Goal: Transaction & Acquisition: Book appointment/travel/reservation

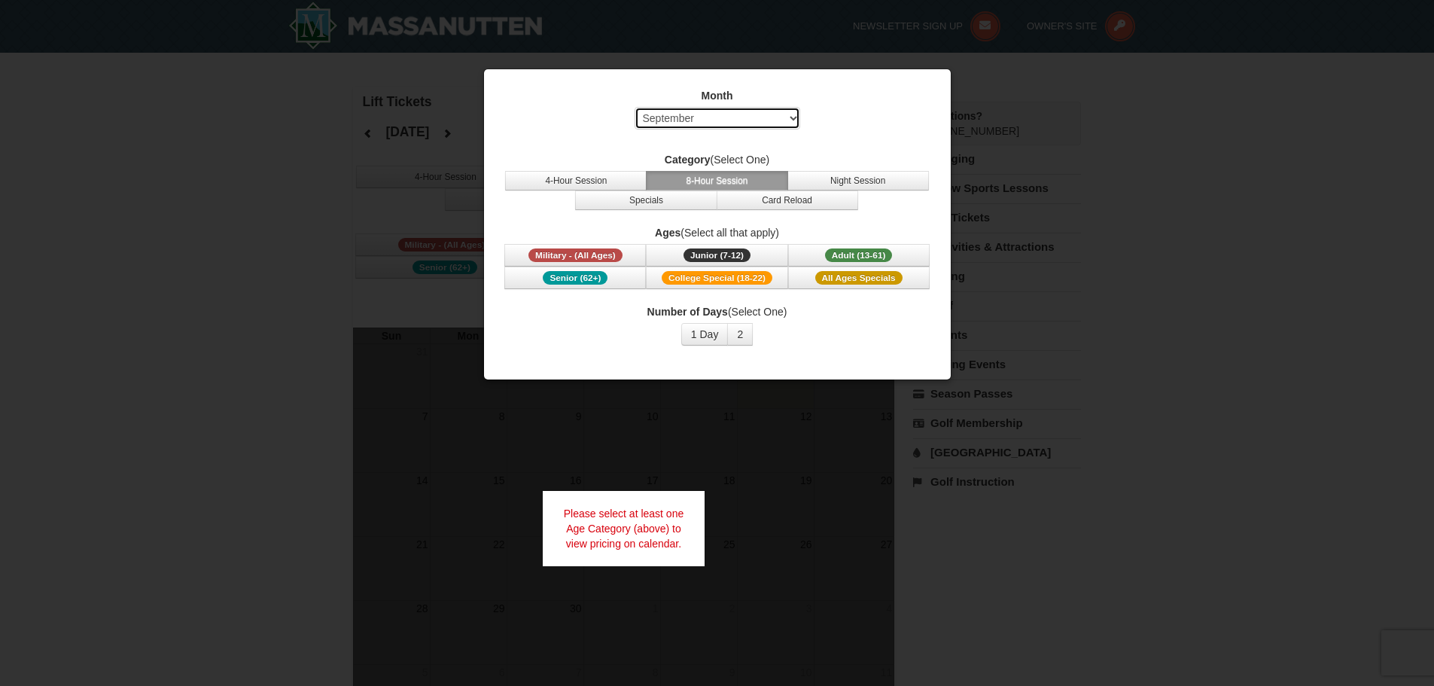
click at [739, 115] on select "Select September October November December January February March April May Jun…" at bounding box center [718, 118] width 166 height 23
select select "12"
click at [635, 107] on select "Select September October November December January February March April May Jun…" at bounding box center [718, 118] width 166 height 23
click at [605, 183] on button "4-Hour Session" at bounding box center [576, 181] width 142 height 20
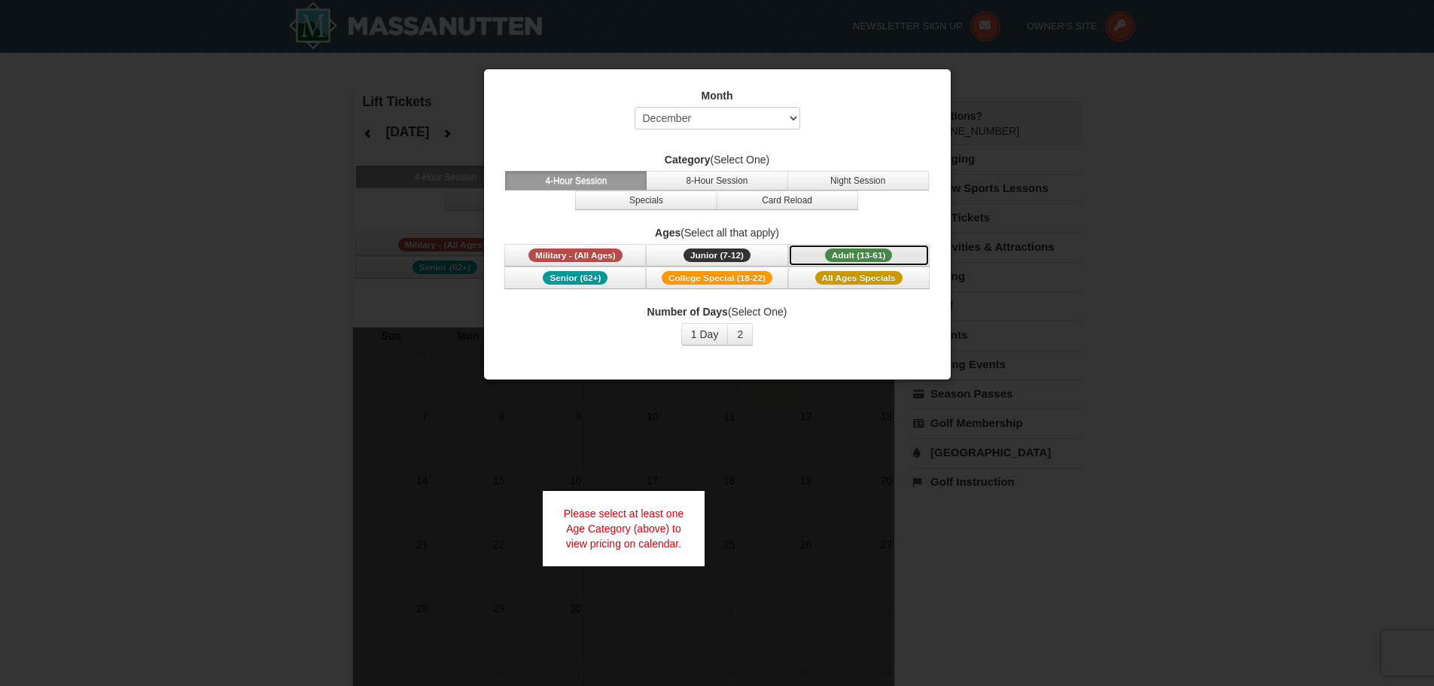
click at [840, 252] on span "Adult (13-61)" at bounding box center [859, 255] width 68 height 14
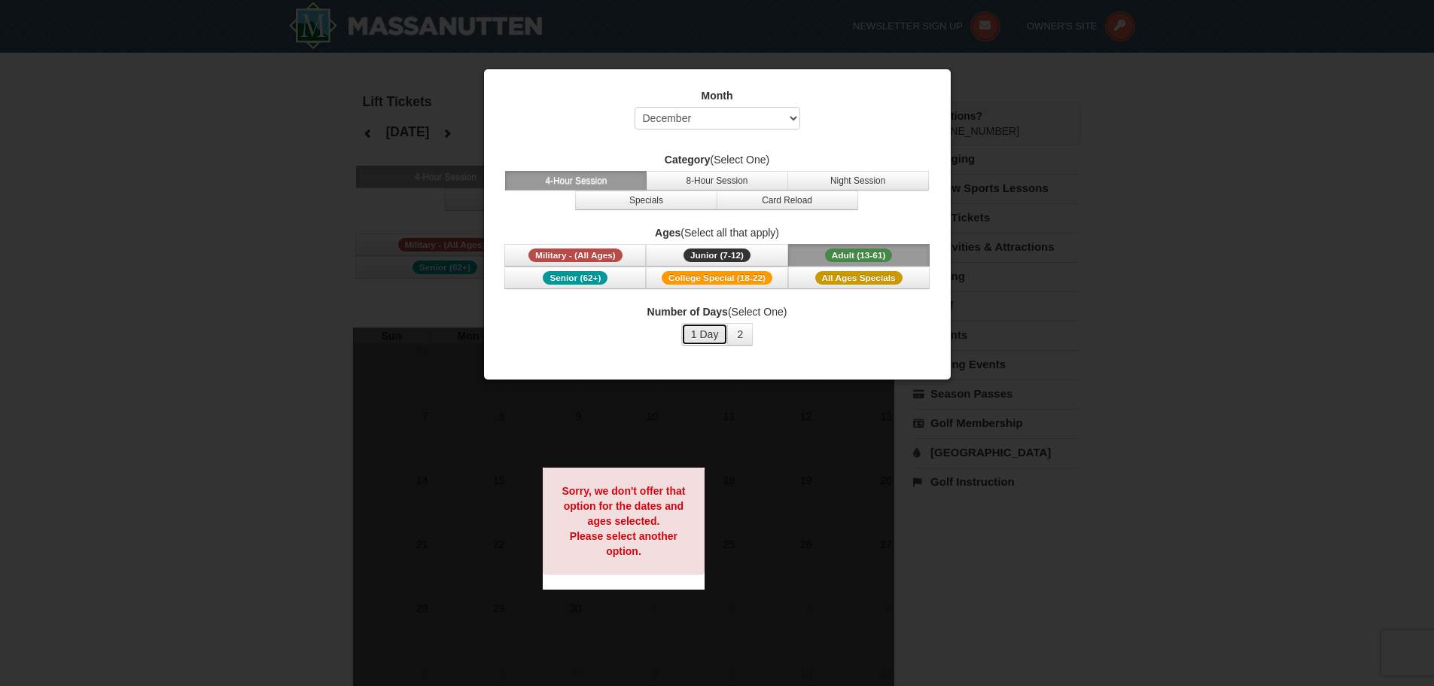
click at [712, 334] on button "1 Day" at bounding box center [704, 334] width 47 height 23
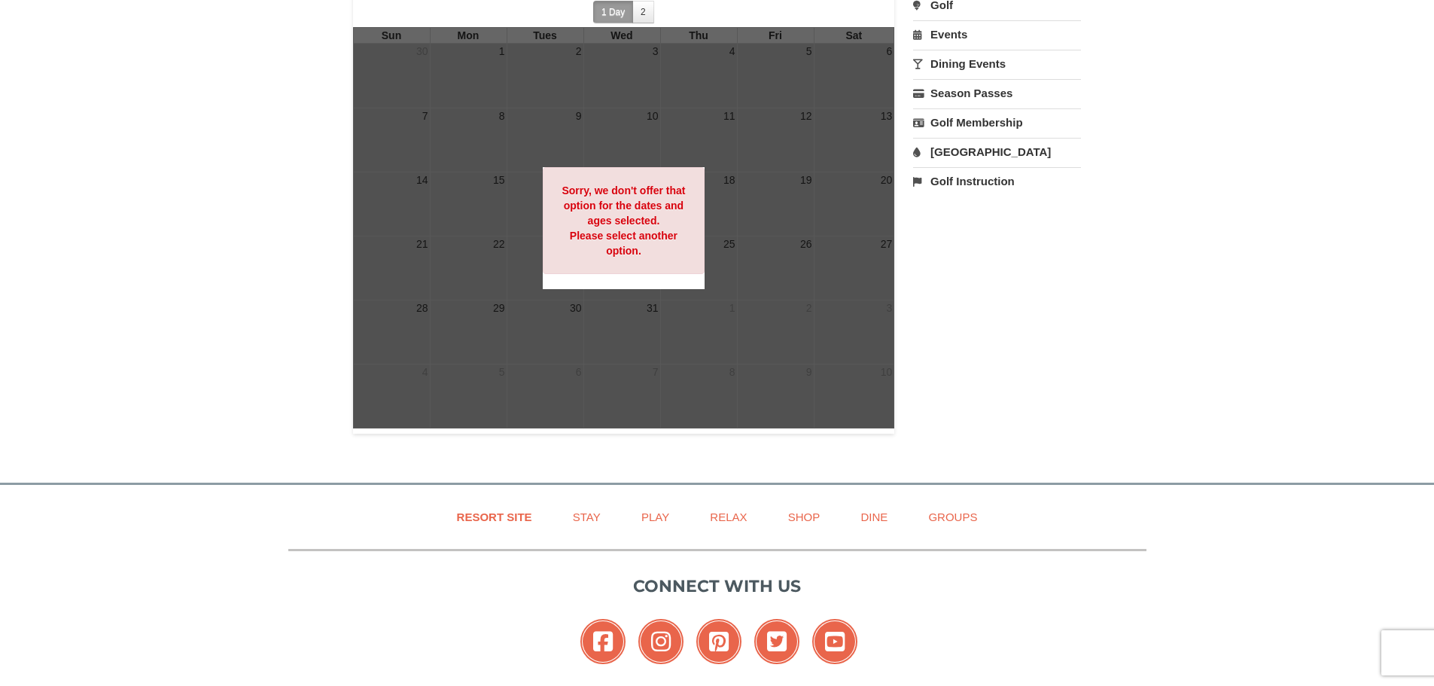
scroll to position [301, 0]
click at [760, 321] on div at bounding box center [624, 226] width 542 height 401
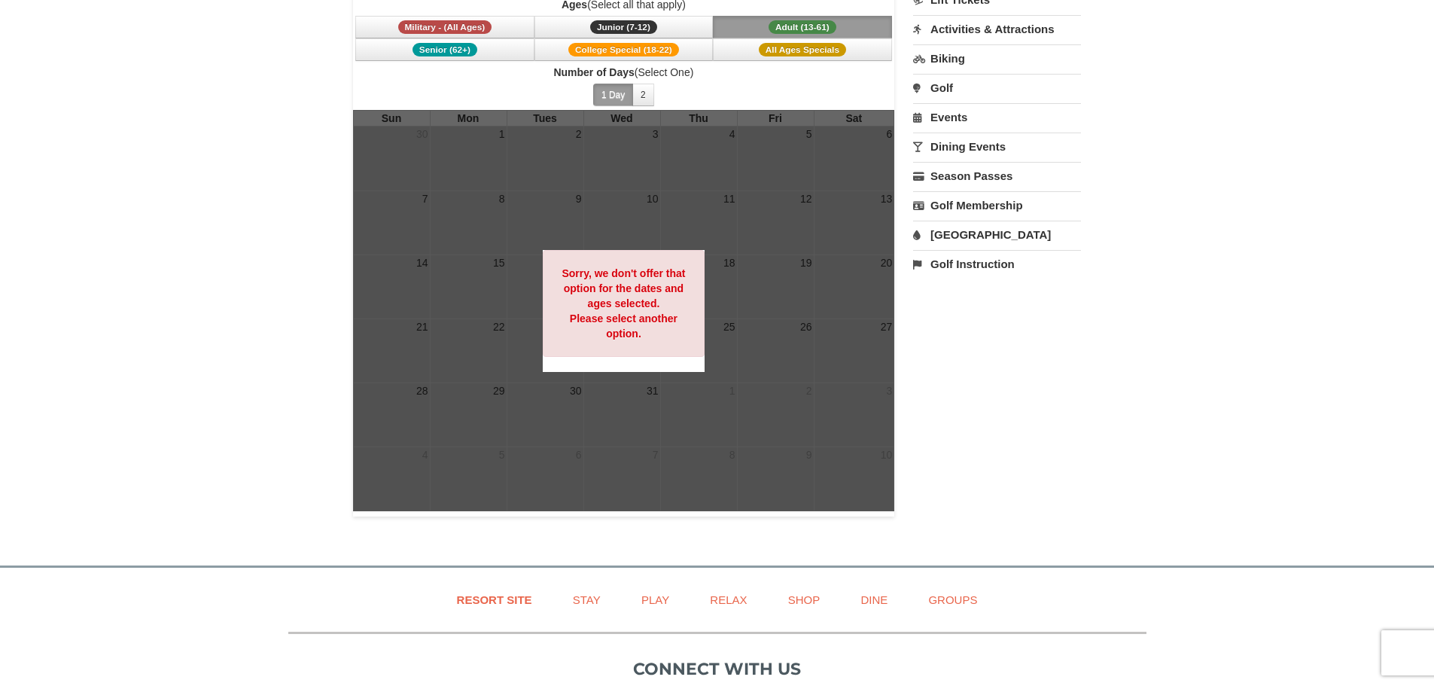
scroll to position [0, 0]
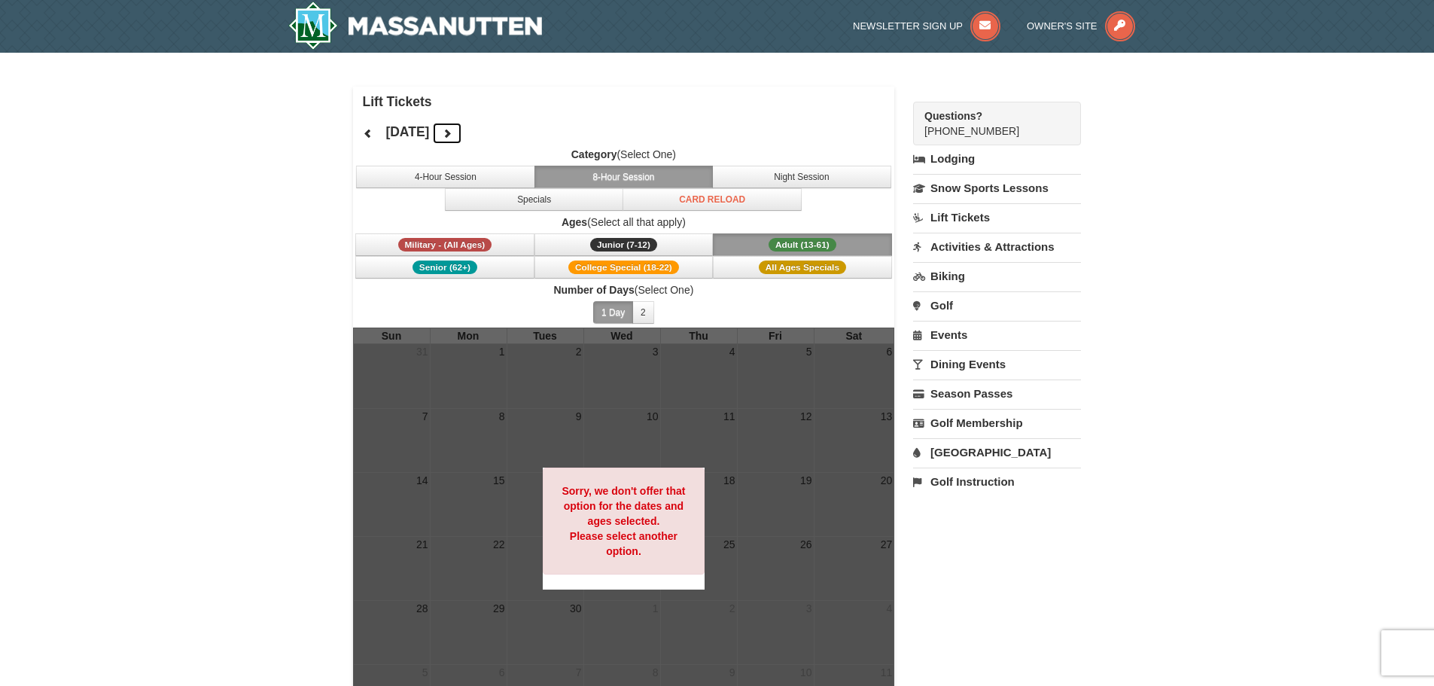
click at [452, 132] on icon at bounding box center [447, 133] width 11 height 11
click at [452, 135] on icon at bounding box center [447, 133] width 11 height 11
click at [462, 130] on button at bounding box center [447, 133] width 30 height 23
click at [452, 129] on icon at bounding box center [447, 133] width 11 height 11
click at [462, 129] on button at bounding box center [447, 133] width 30 height 23
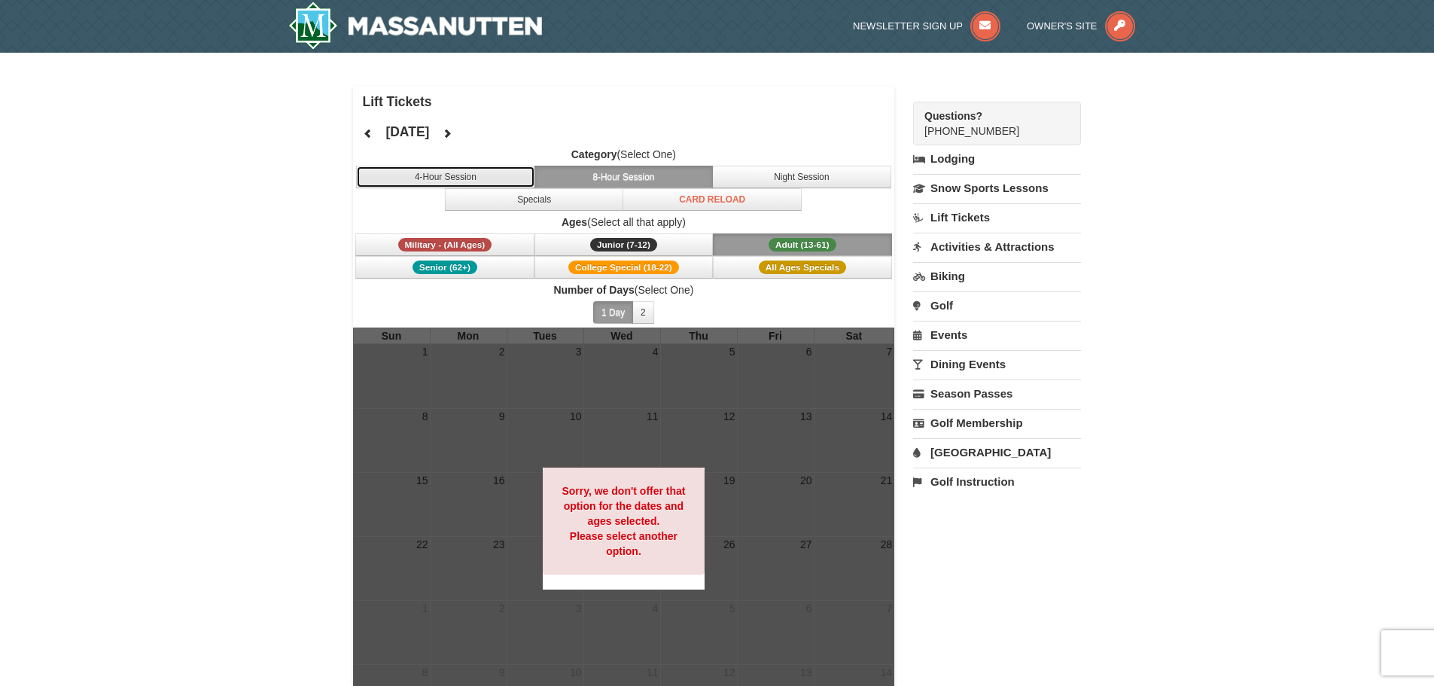
click at [470, 178] on button "4-Hour Session" at bounding box center [445, 177] width 179 height 23
click at [367, 132] on icon at bounding box center [368, 133] width 11 height 11
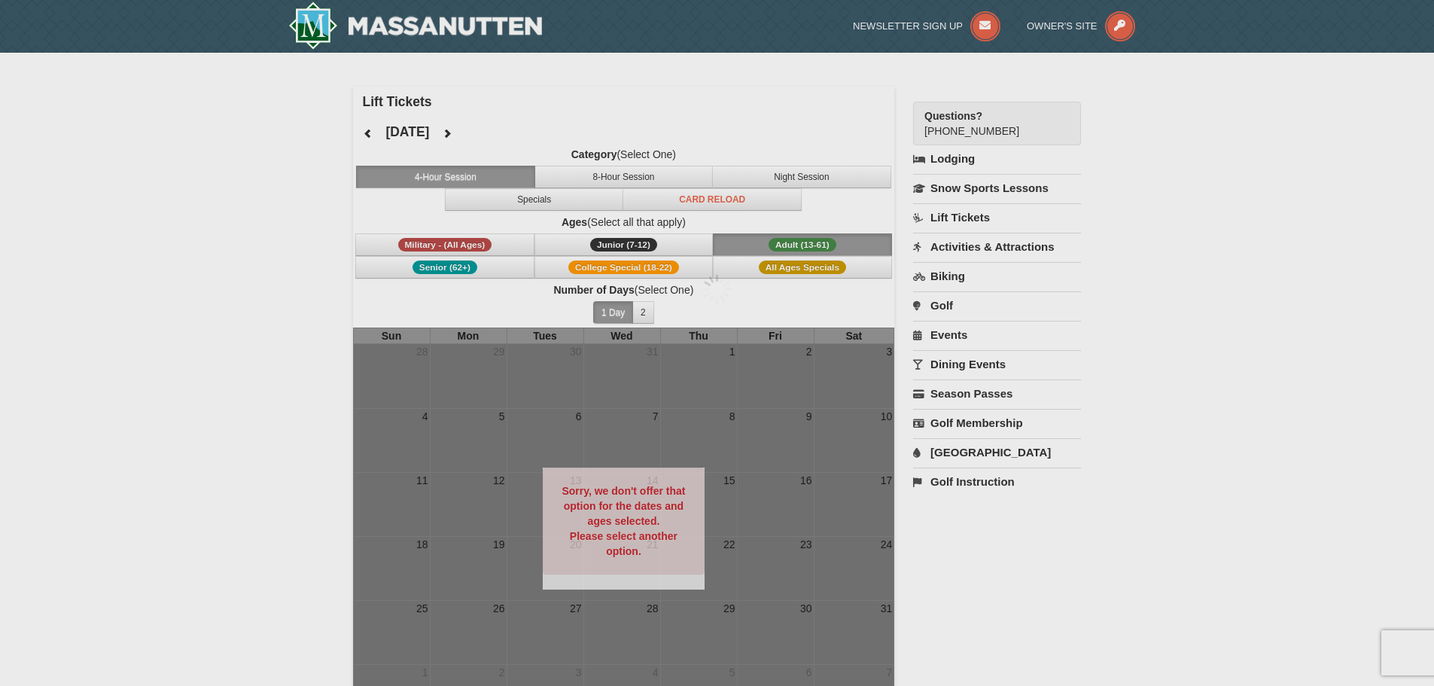
click at [367, 132] on div at bounding box center [717, 343] width 1434 height 686
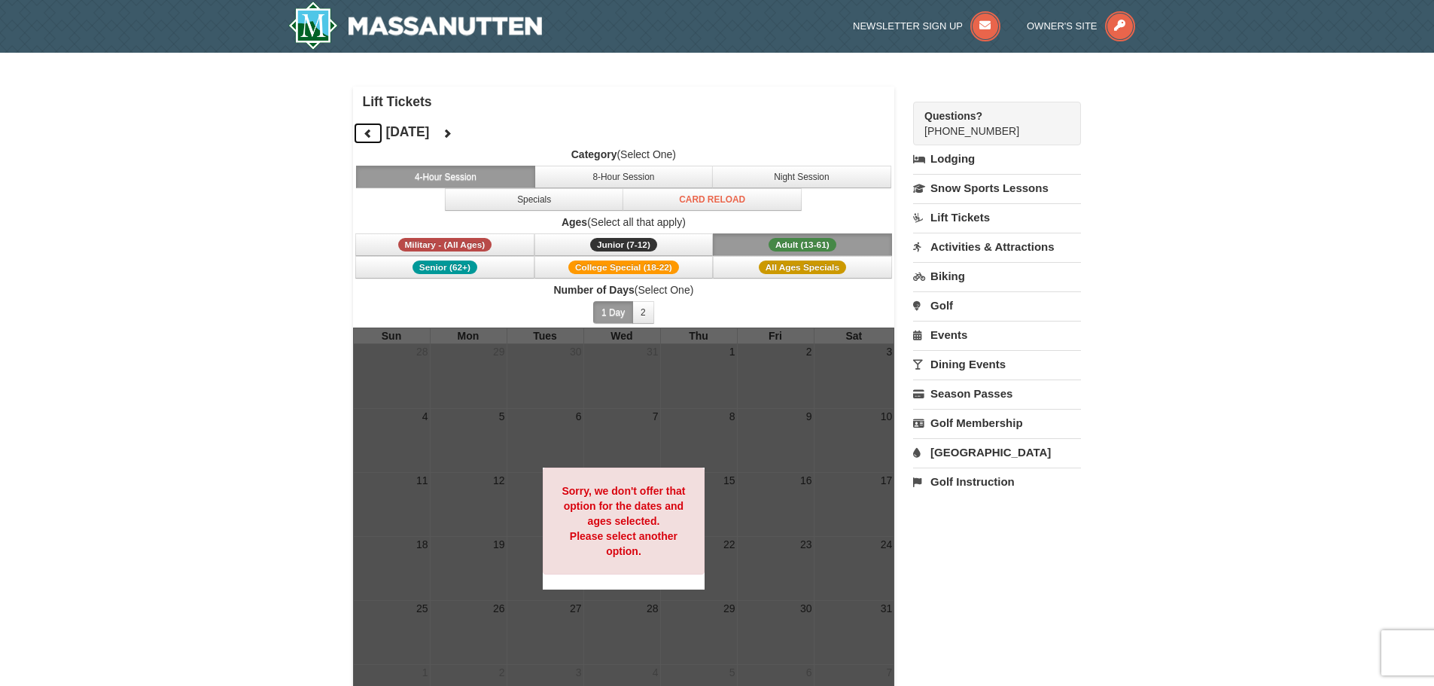
click at [367, 132] on icon at bounding box center [368, 133] width 11 height 11
click at [498, 242] on button "Military - (All Ages)" at bounding box center [444, 244] width 179 height 23
click at [490, 263] on button "Senior (62+)" at bounding box center [444, 267] width 179 height 23
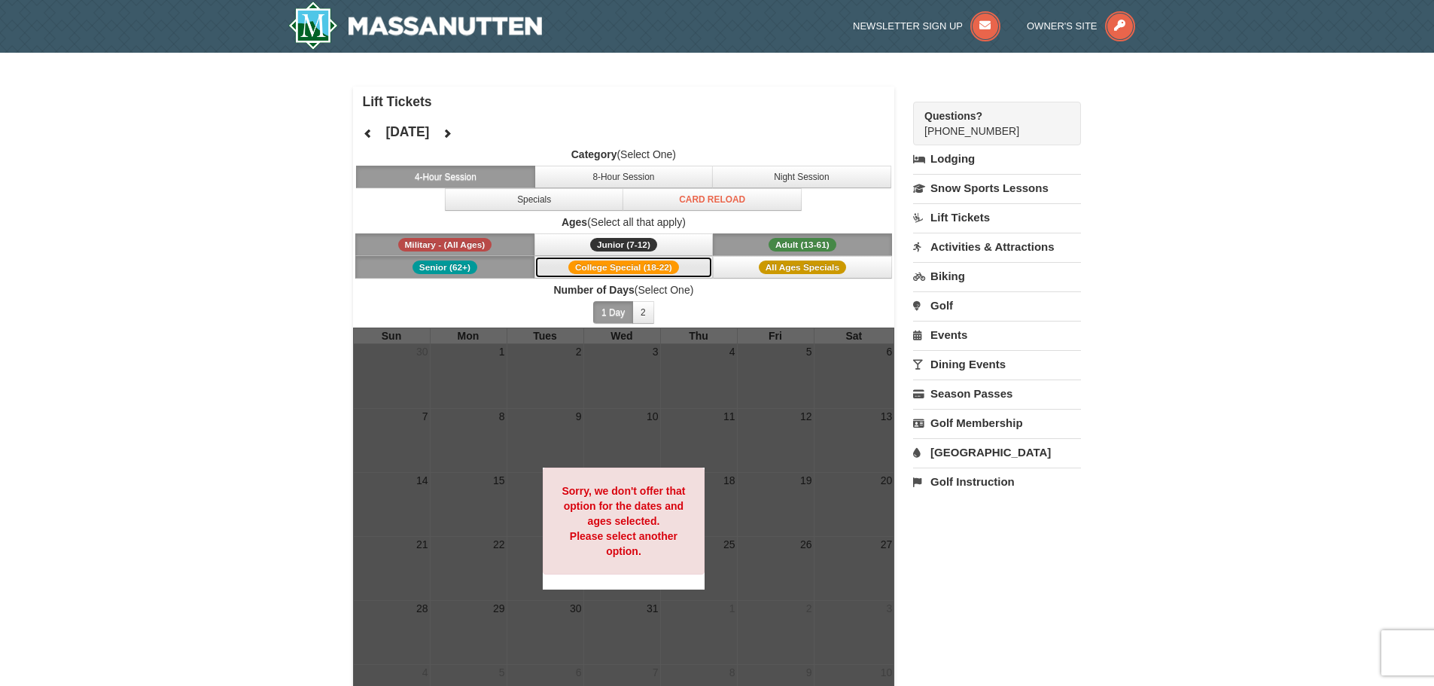
click at [661, 266] on span "College Special (18-22)" at bounding box center [623, 267] width 111 height 14
click at [809, 262] on span "All Ages Specials" at bounding box center [802, 267] width 87 height 14
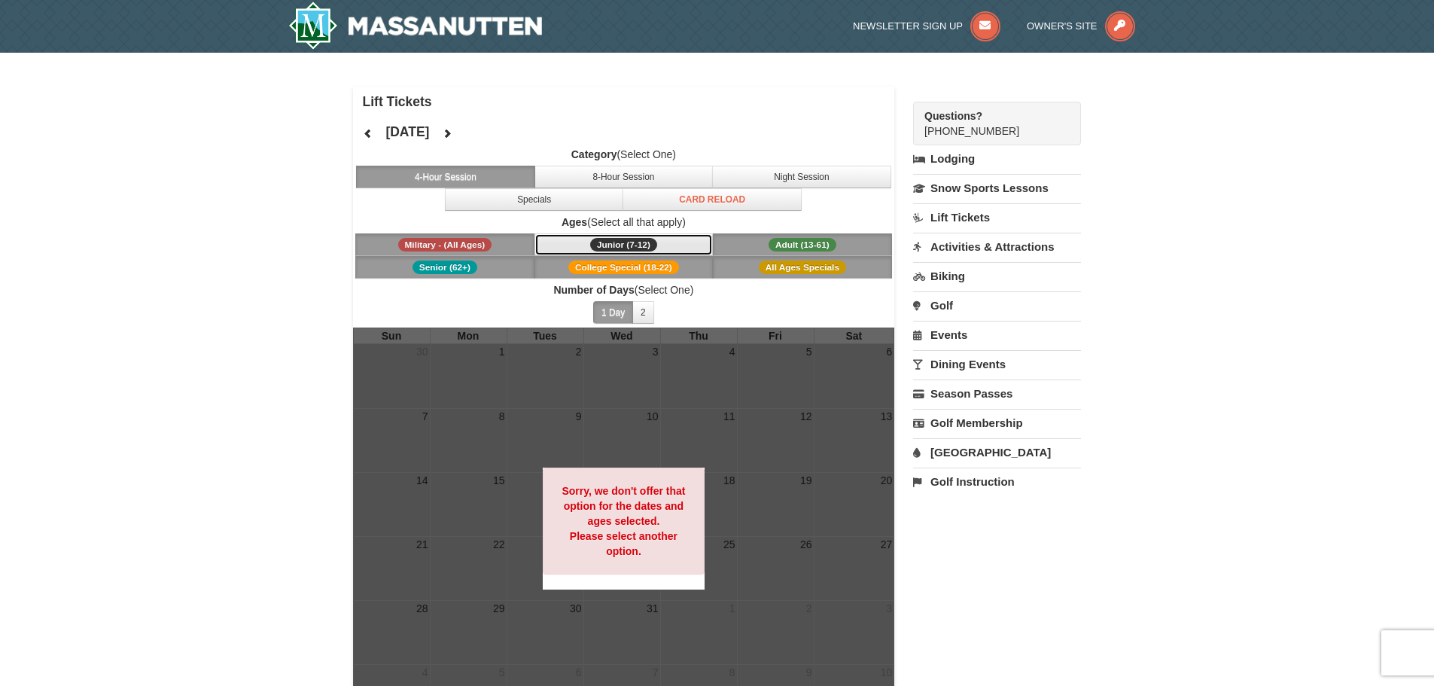
click at [643, 242] on span "Junior (7-12)" at bounding box center [623, 245] width 67 height 14
click at [597, 171] on button "8-Hour Session" at bounding box center [623, 177] width 179 height 23
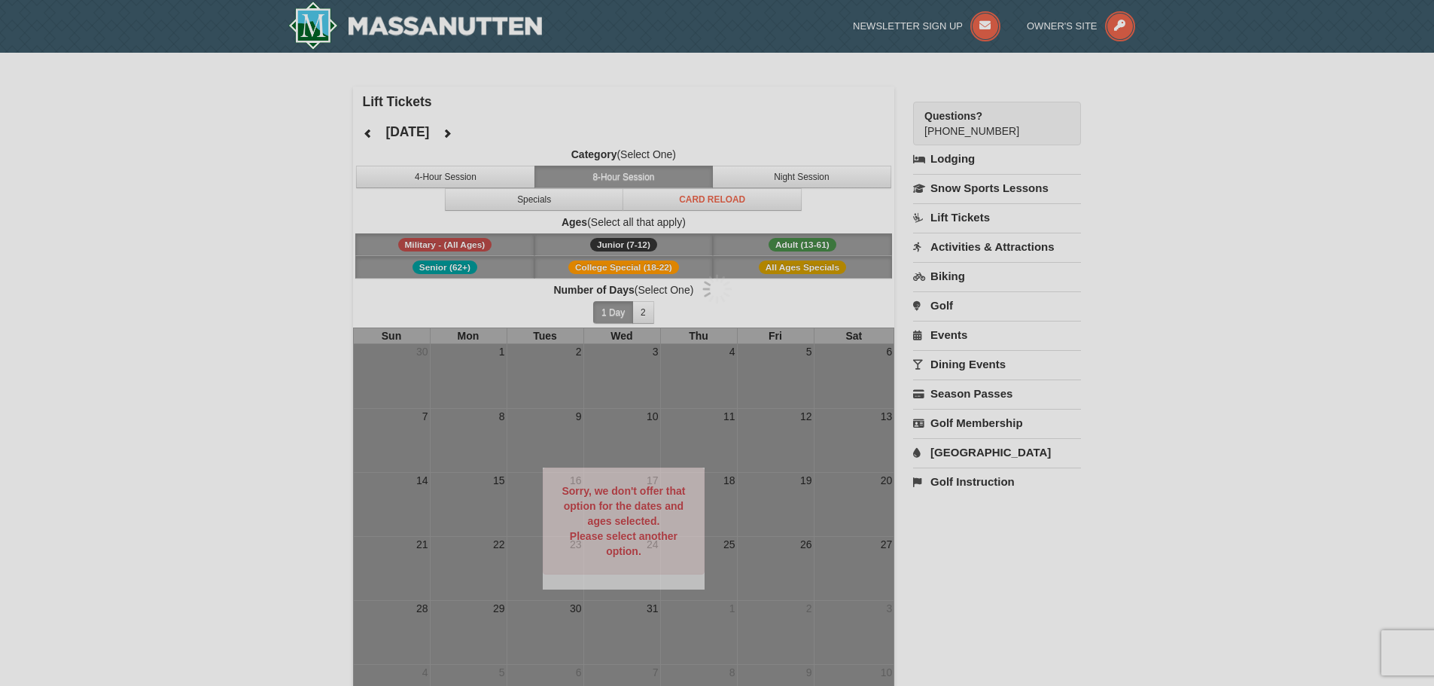
click at [794, 172] on div at bounding box center [717, 343] width 1434 height 686
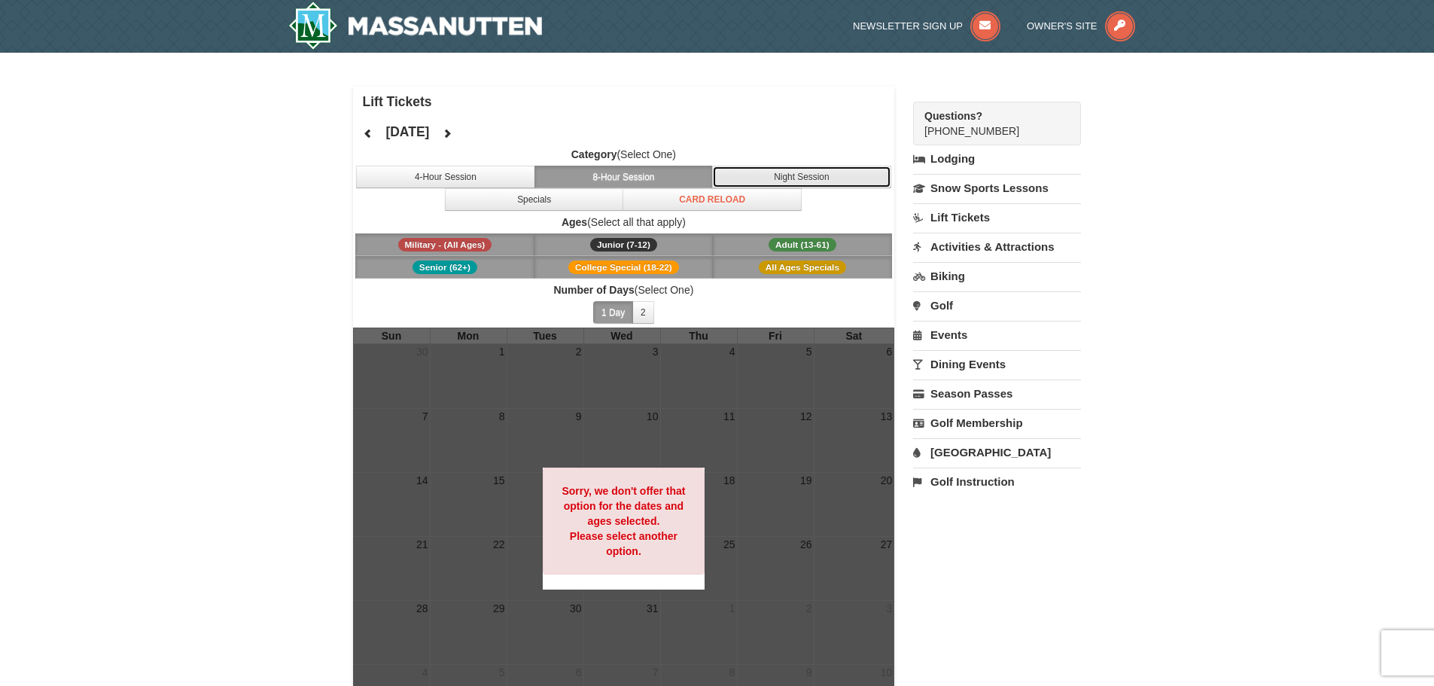
click at [765, 181] on button "Night Session" at bounding box center [801, 177] width 179 height 23
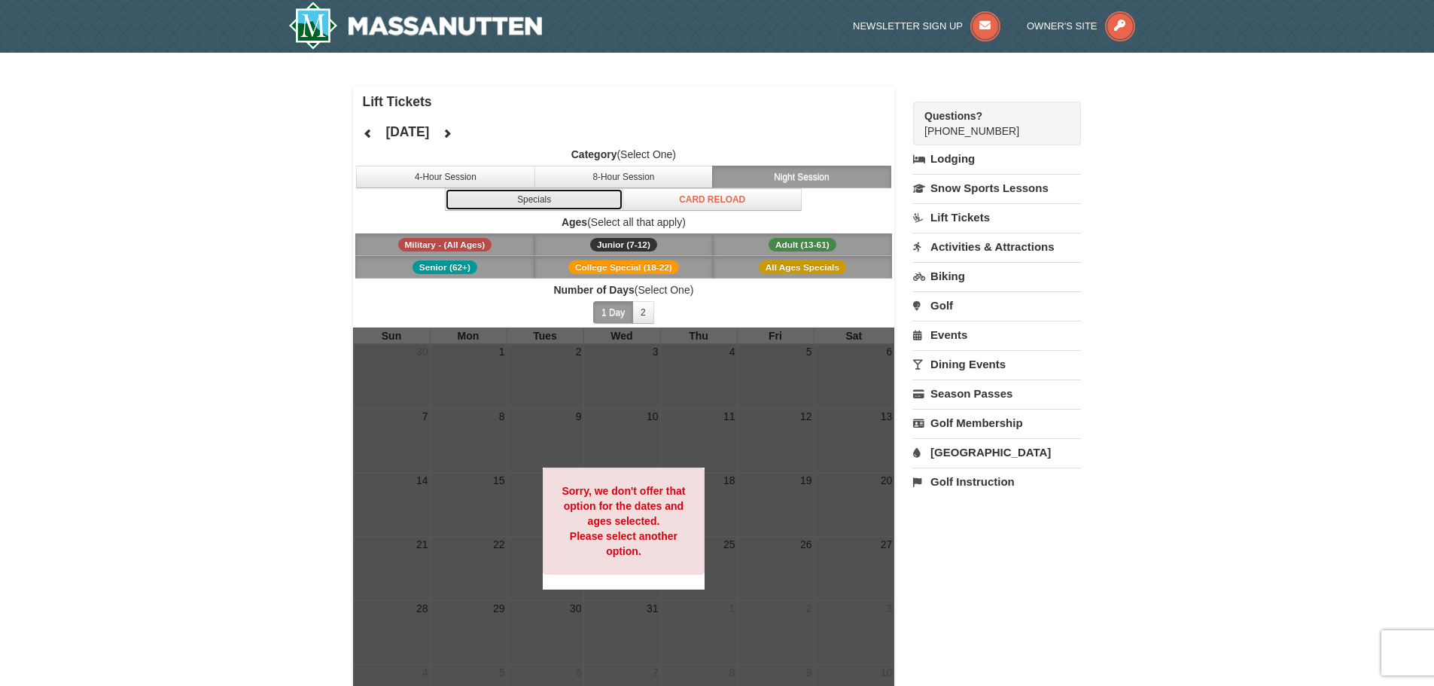
click at [604, 205] on button "Specials" at bounding box center [534, 199] width 179 height 23
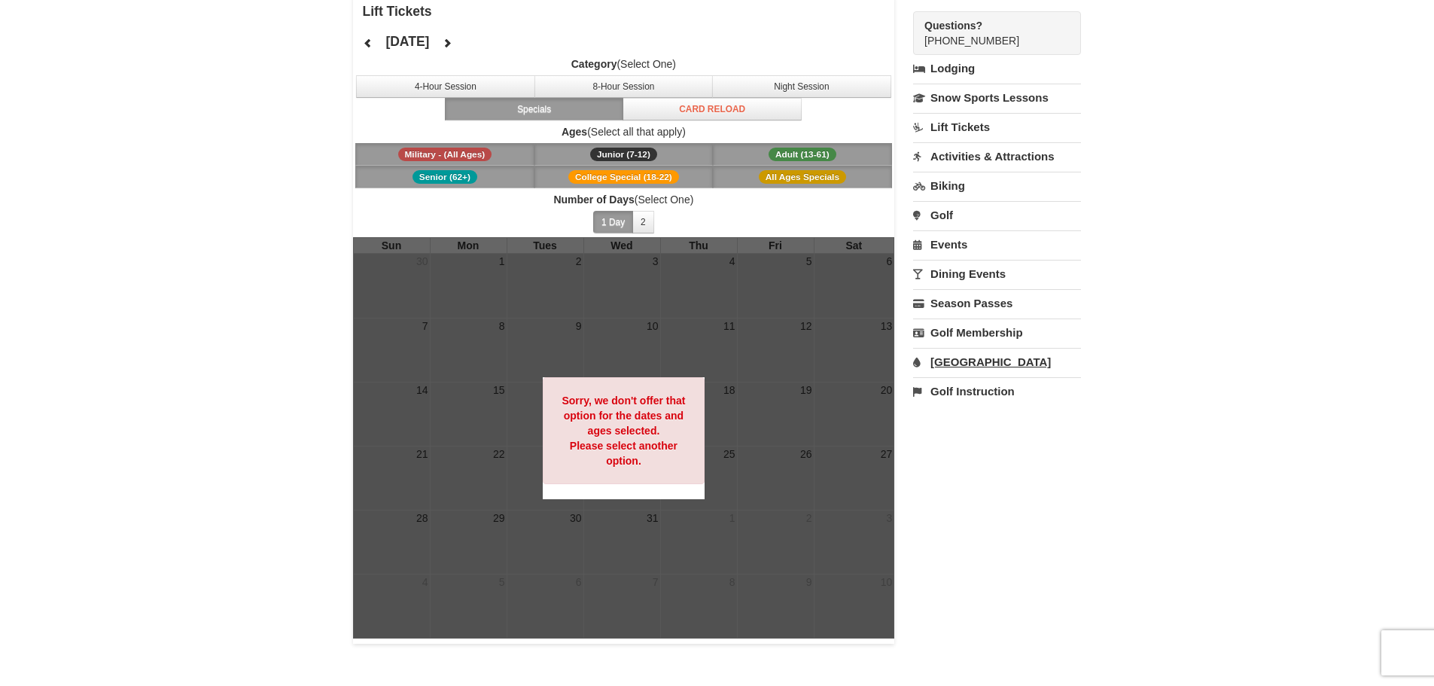
scroll to position [226, 0]
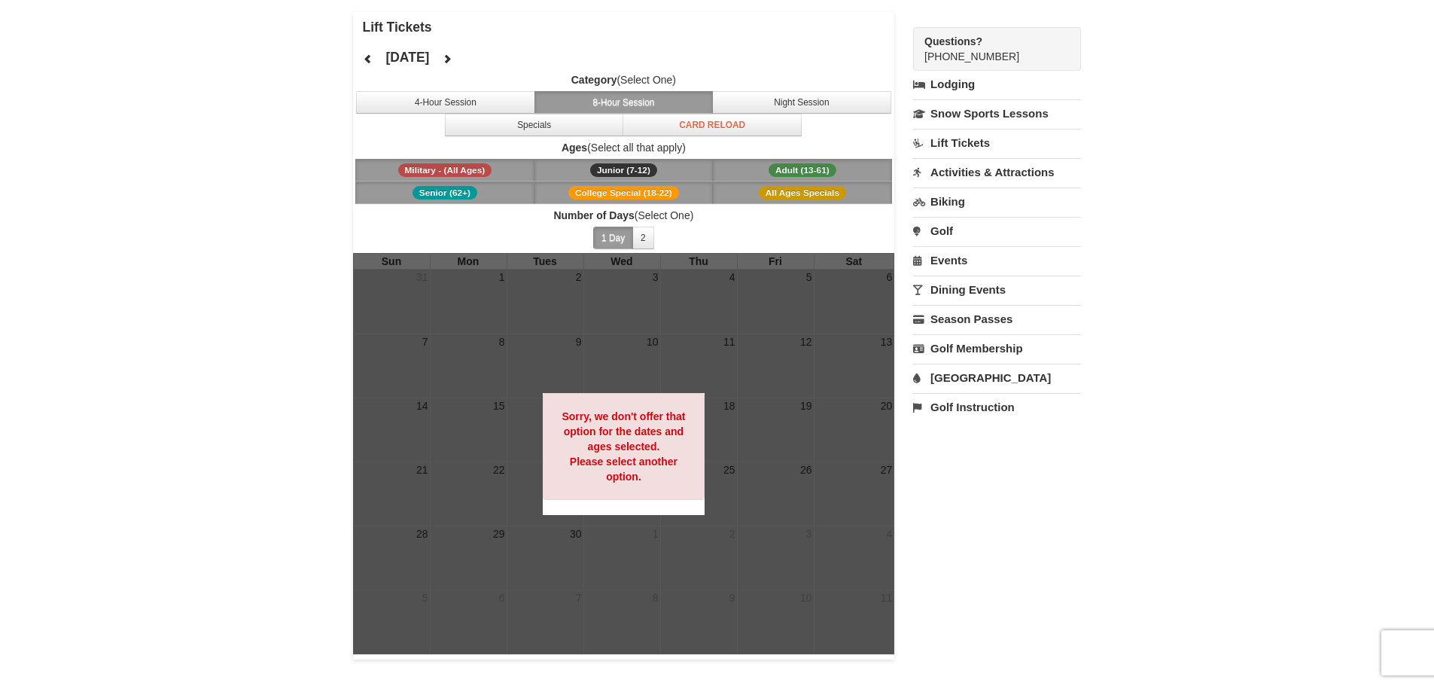
click at [791, 172] on span "Adult (13-61)" at bounding box center [803, 170] width 68 height 14
click at [776, 188] on span "All Ages Specials" at bounding box center [802, 193] width 87 height 14
click at [632, 187] on span "College Special (18-22)" at bounding box center [623, 193] width 111 height 14
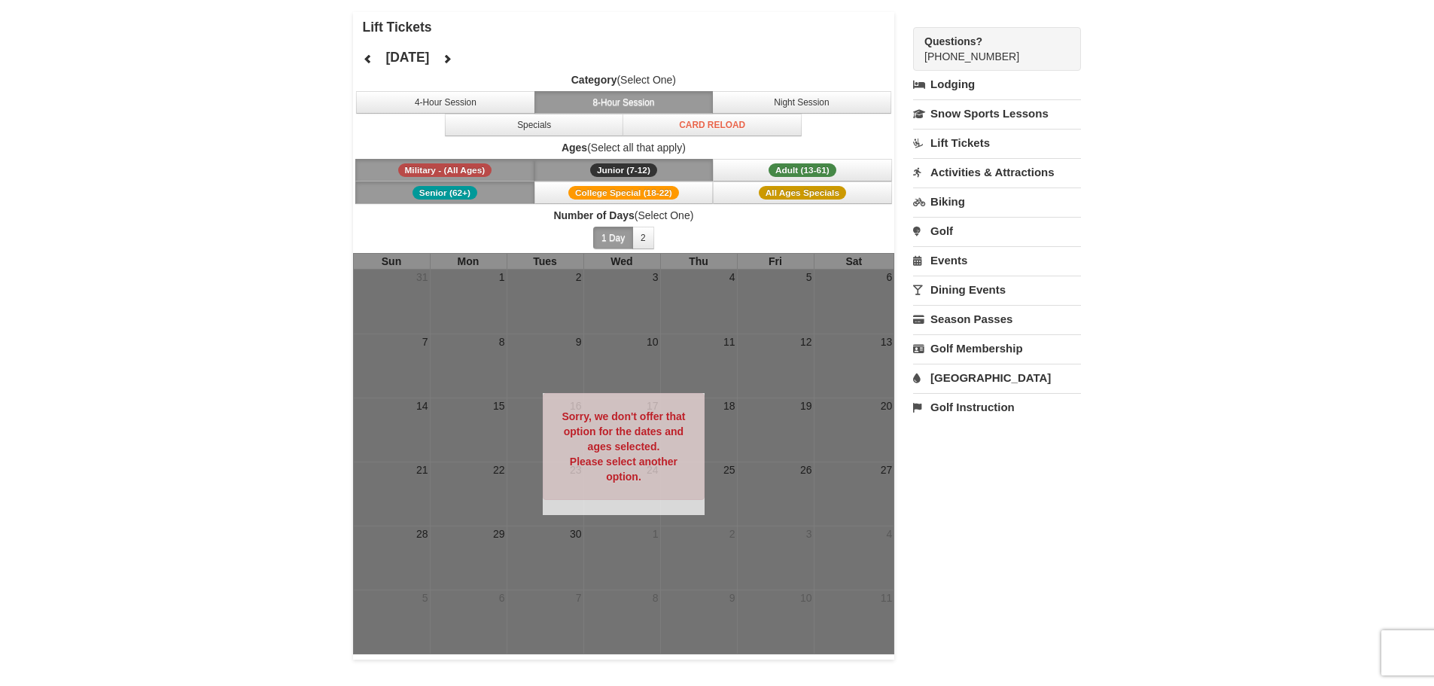
click at [633, 166] on span "Junior (7-12)" at bounding box center [623, 170] width 67 height 14
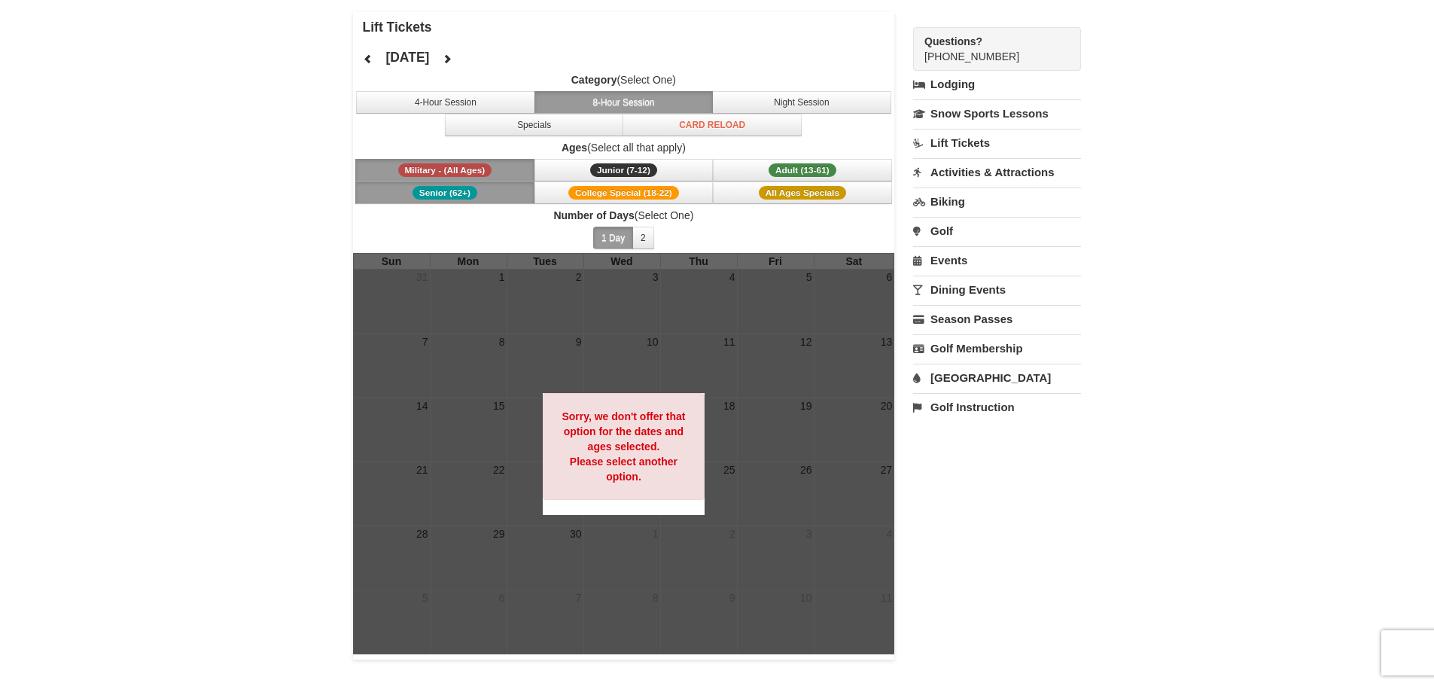
click at [468, 173] on span "Military - (All Ages)" at bounding box center [445, 170] width 94 height 14
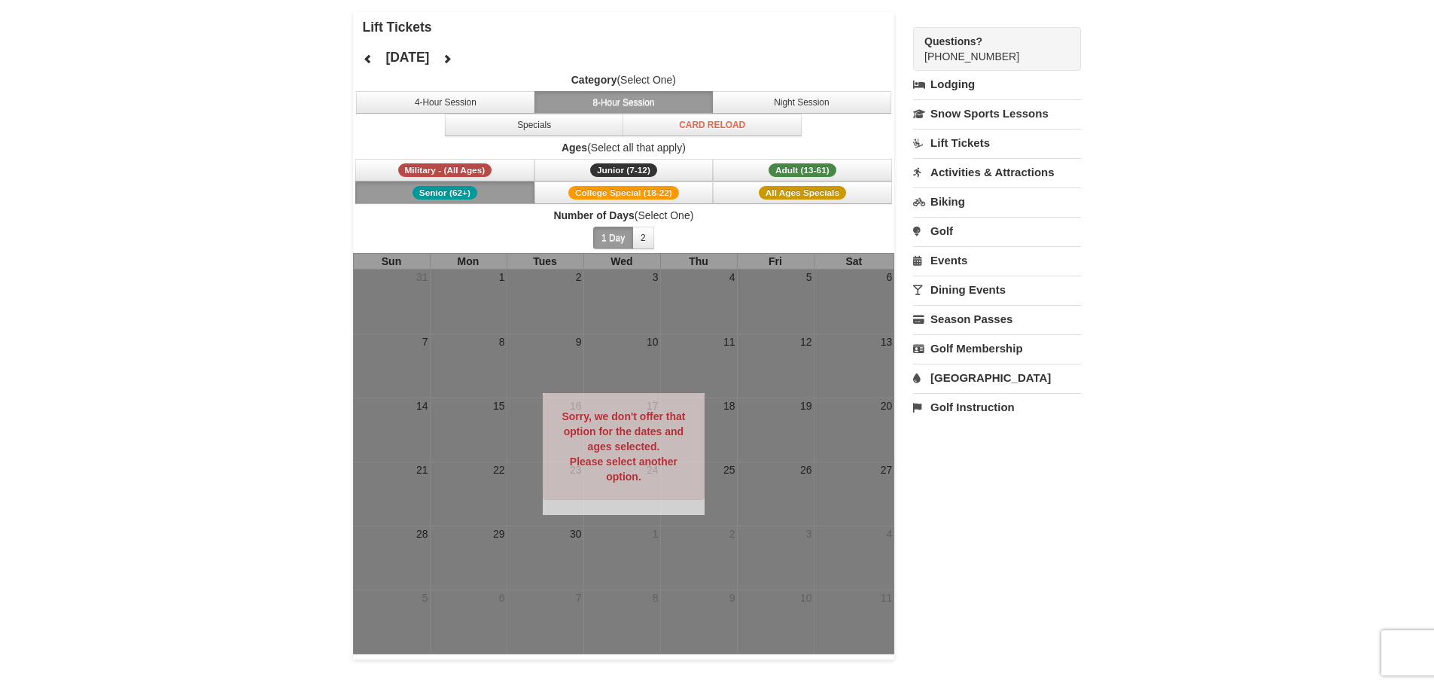
click at [468, 193] on span "Senior (62+)" at bounding box center [445, 193] width 65 height 14
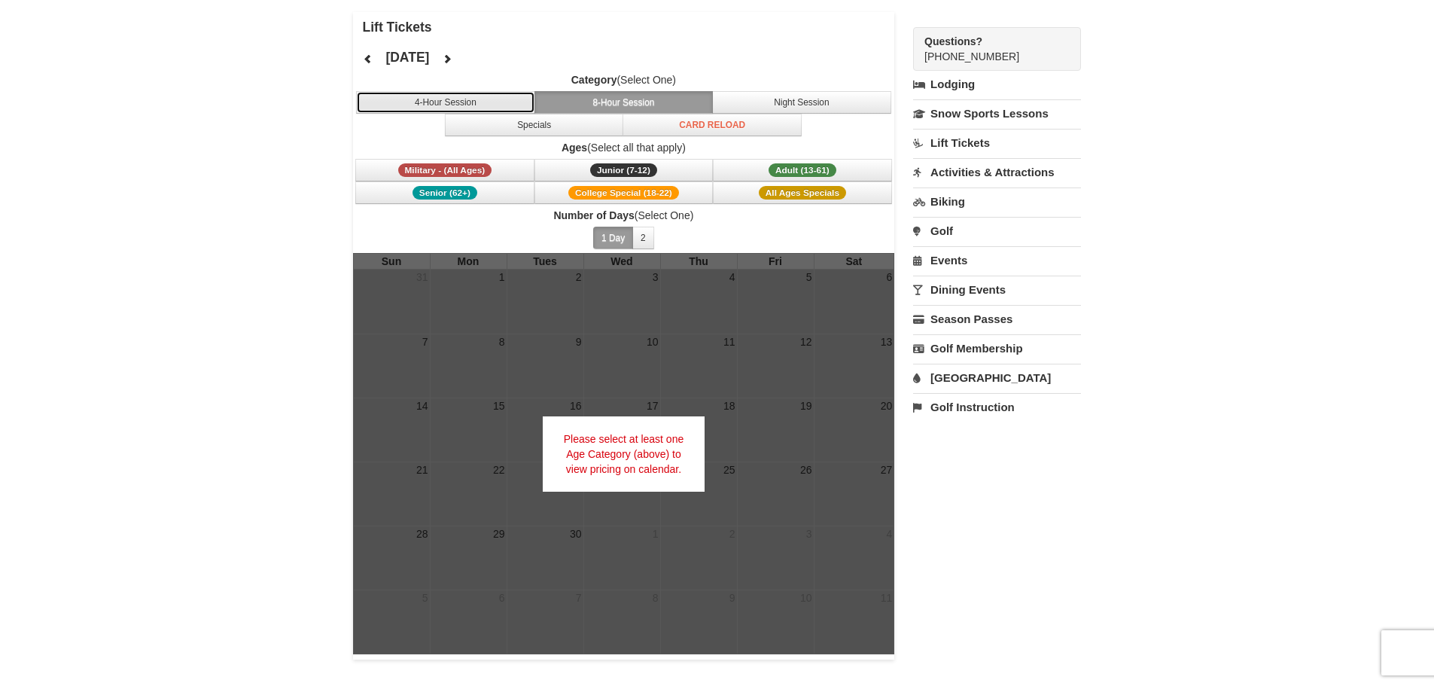
click at [493, 99] on button "4-Hour Session" at bounding box center [445, 102] width 179 height 23
click at [452, 62] on icon at bounding box center [447, 58] width 11 height 11
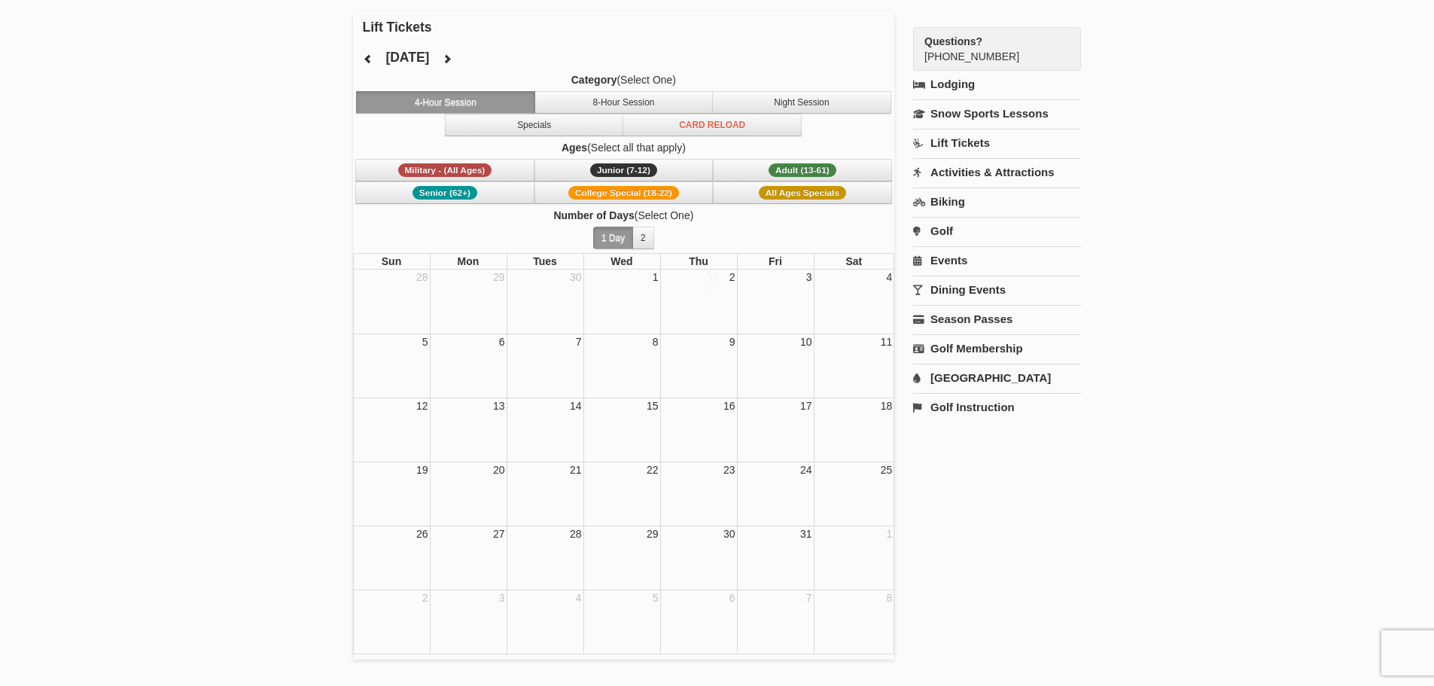
click at [502, 62] on div at bounding box center [717, 343] width 1434 height 686
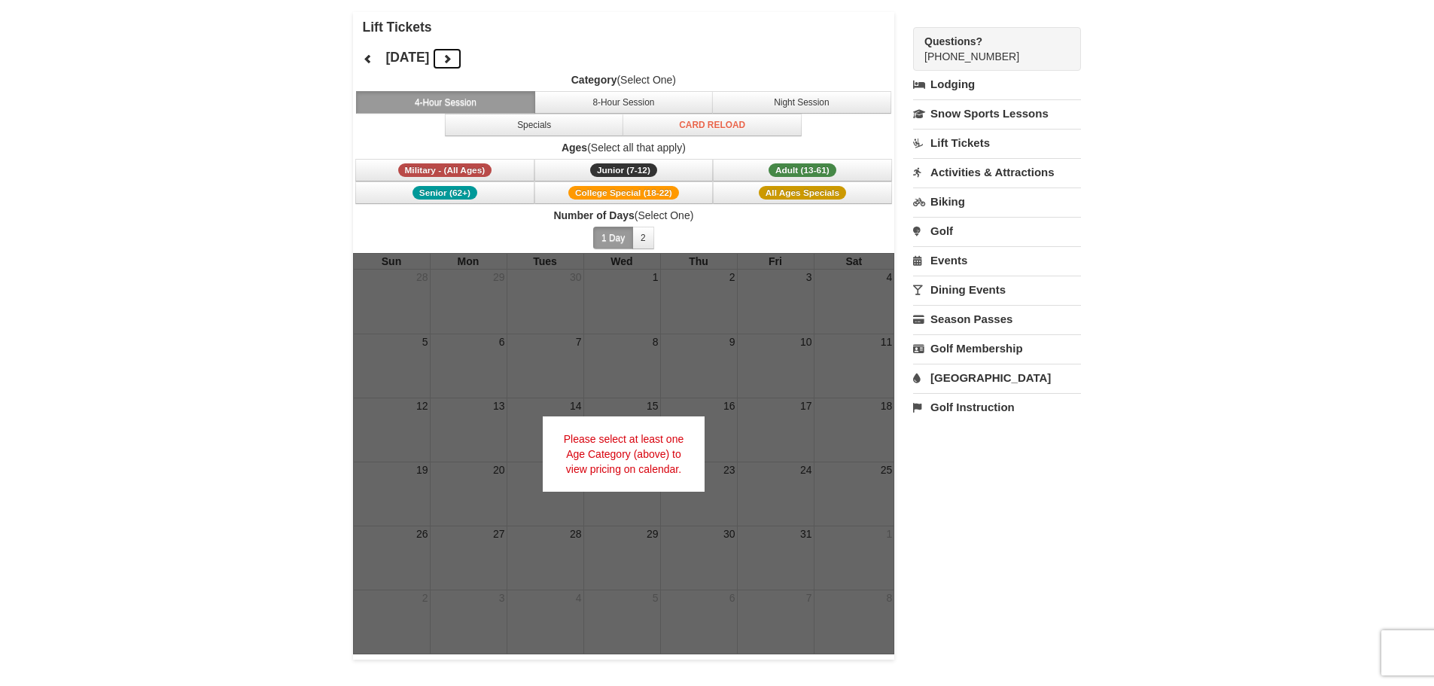
click at [452, 62] on icon at bounding box center [447, 58] width 11 height 11
click at [492, 62] on div at bounding box center [717, 343] width 1434 height 686
click at [452, 61] on icon at bounding box center [447, 58] width 11 height 11
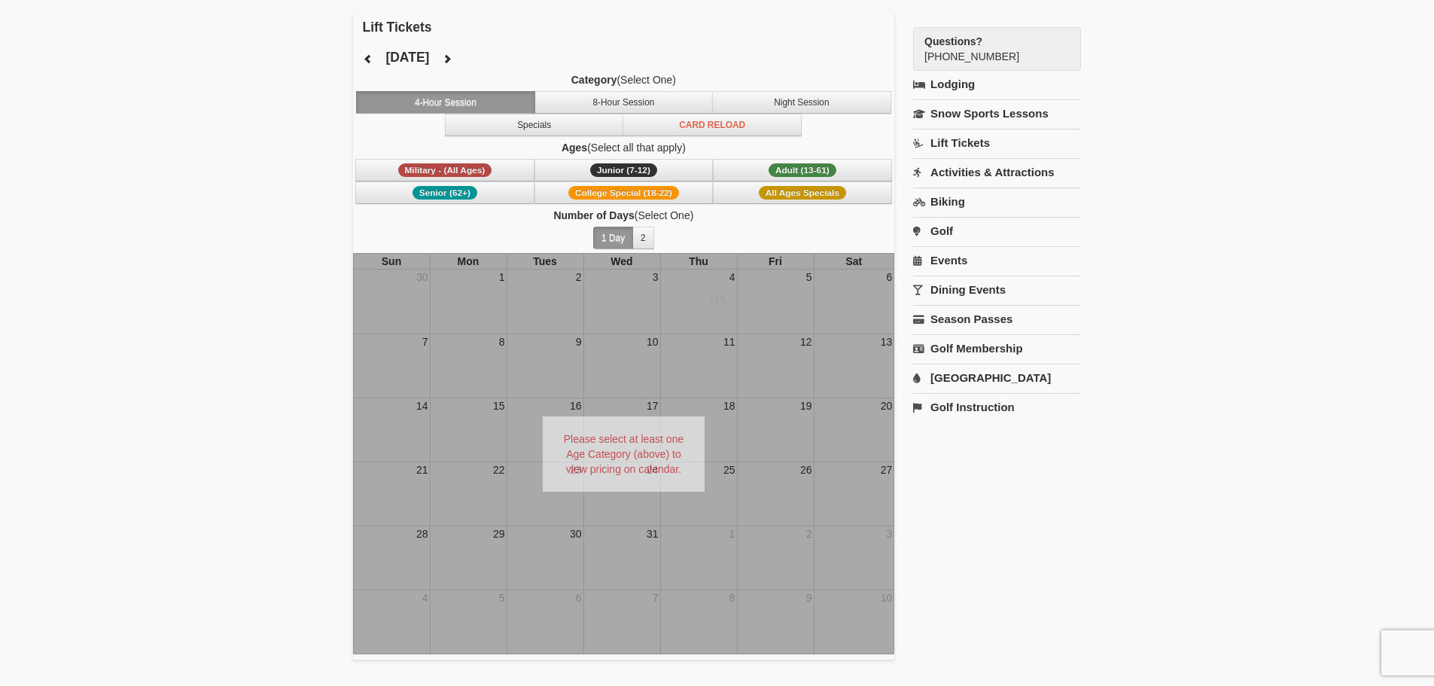
click at [499, 56] on div at bounding box center [717, 343] width 1434 height 686
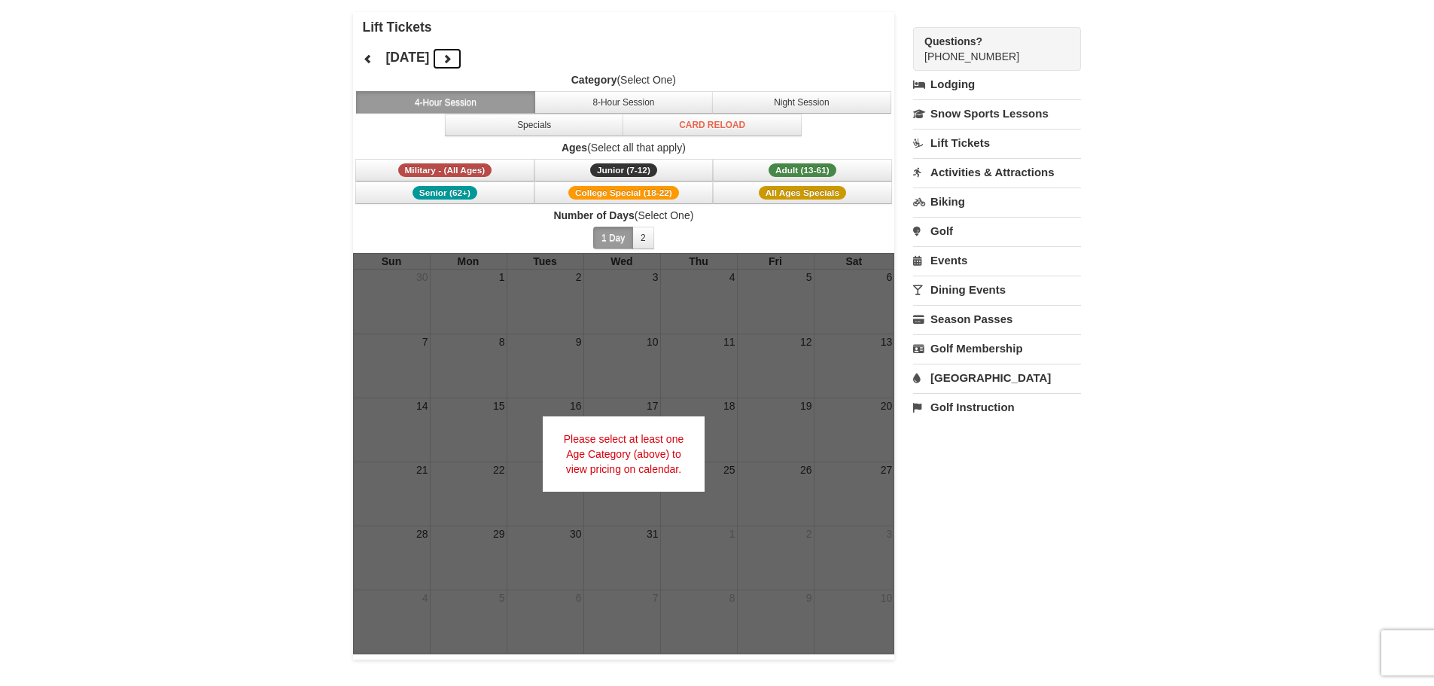
click at [452, 55] on icon at bounding box center [447, 58] width 11 height 11
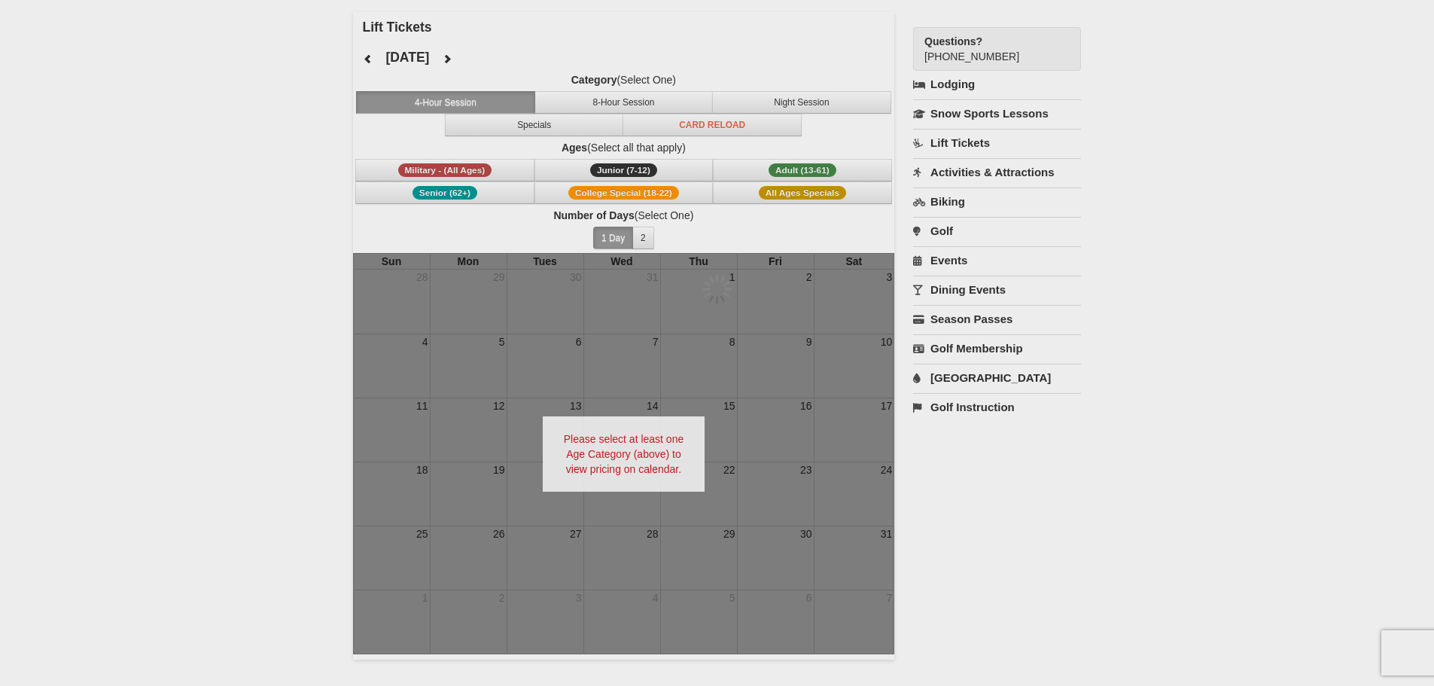
click at [503, 56] on div at bounding box center [717, 343] width 1434 height 686
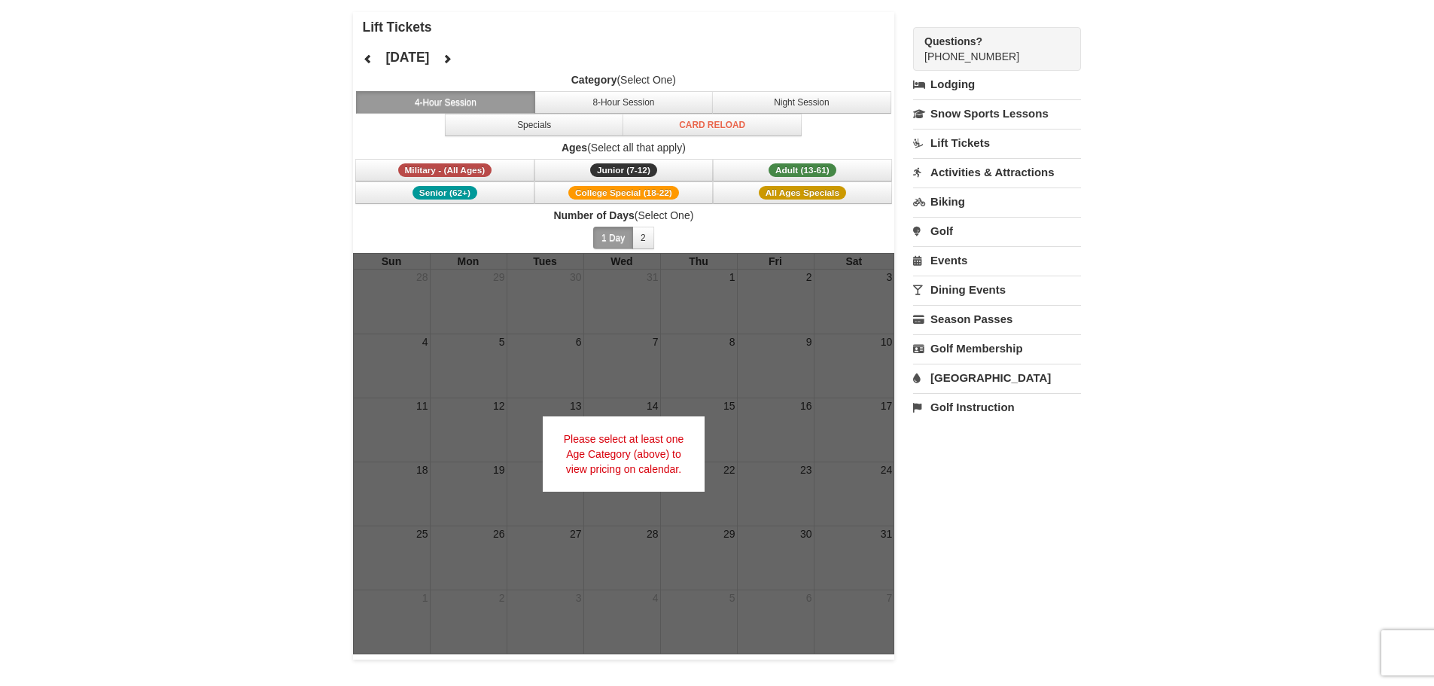
click at [503, 56] on div "[DATE] Category (Select One) 4-Hour Session 8-Hour Session Night Session Specia…" at bounding box center [624, 147] width 542 height 211
click at [757, 167] on button "Adult (13-61) (13 - 61)" at bounding box center [802, 170] width 179 height 23
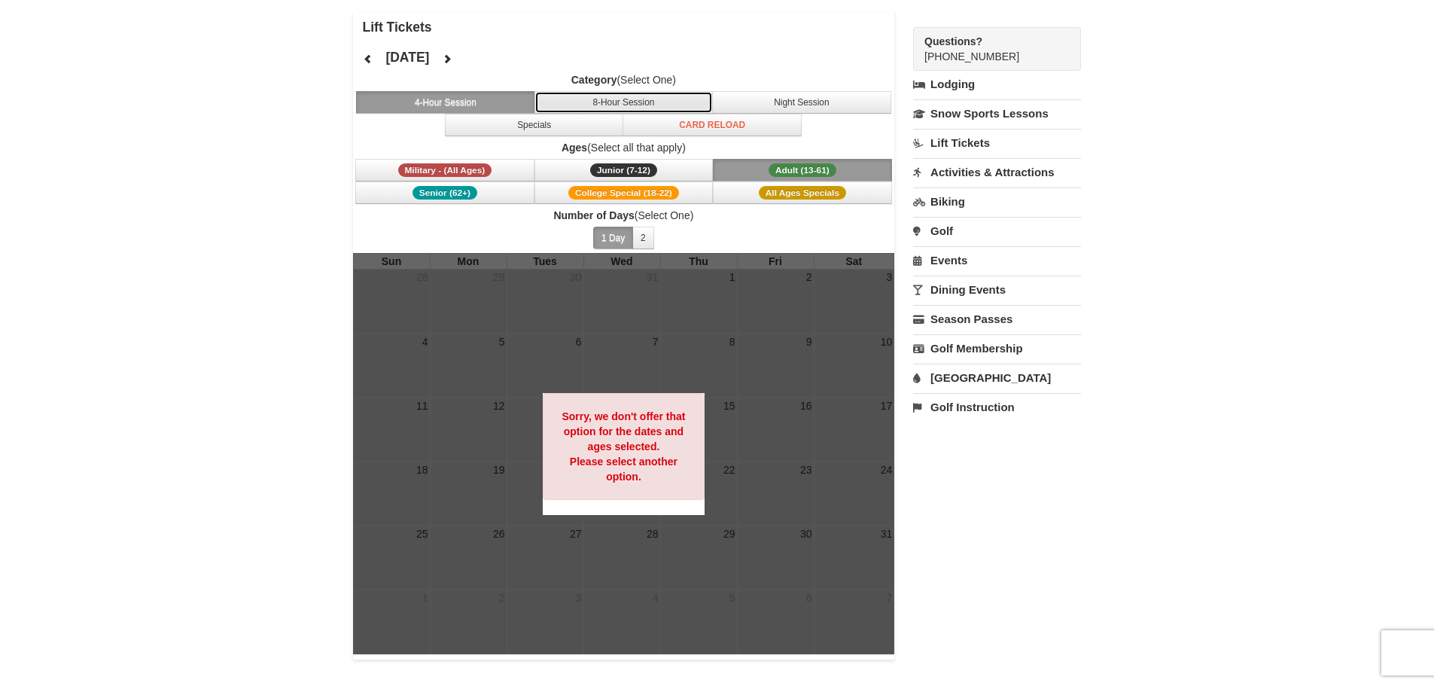
click at [585, 105] on button "8-Hour Session" at bounding box center [623, 102] width 179 height 23
click at [778, 96] on div at bounding box center [717, 343] width 1434 height 686
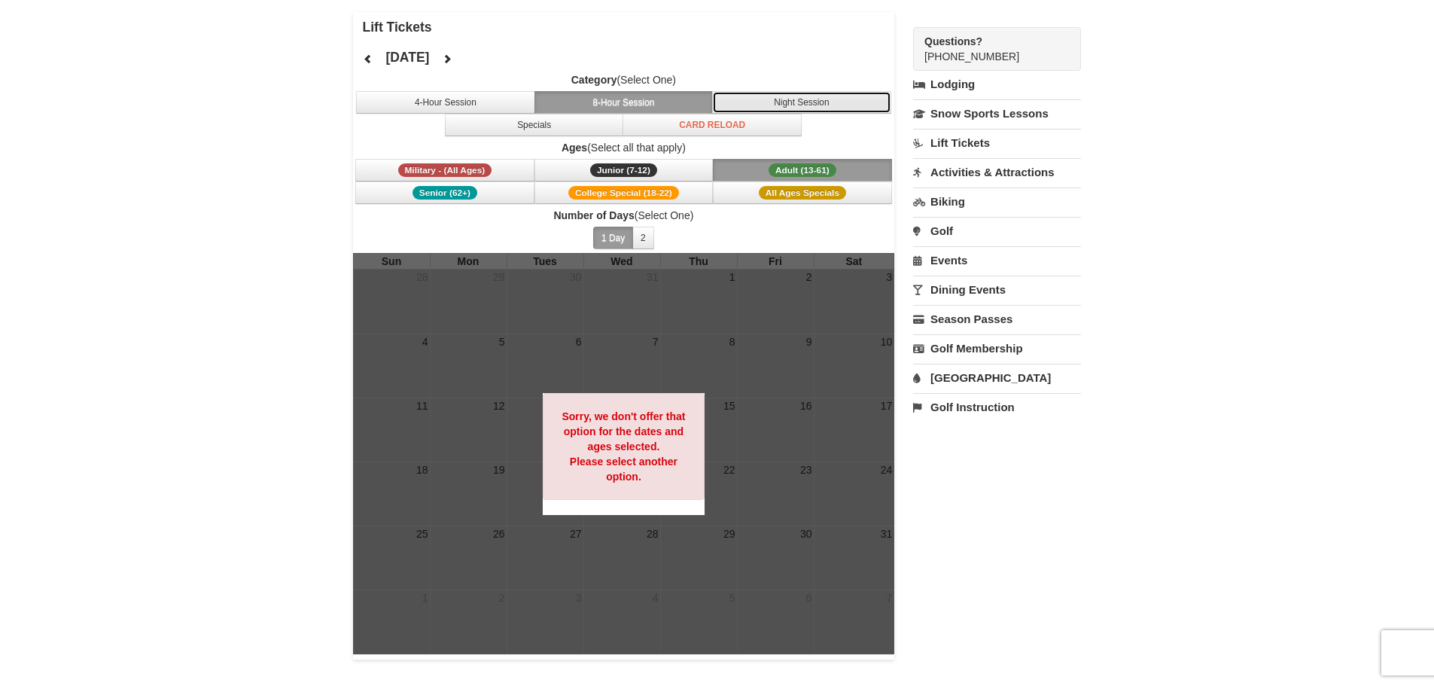
click at [742, 105] on button "Night Session" at bounding box center [801, 102] width 179 height 23
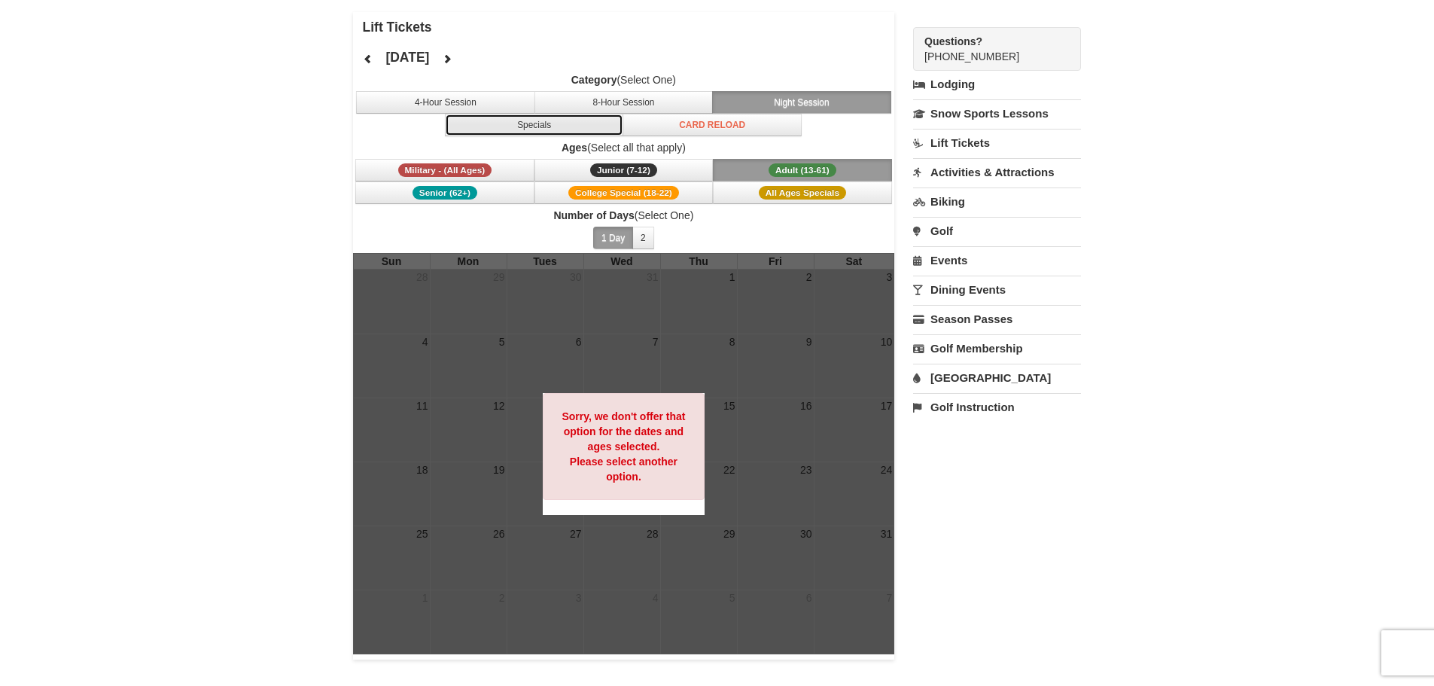
click at [591, 130] on button "Specials" at bounding box center [534, 125] width 179 height 23
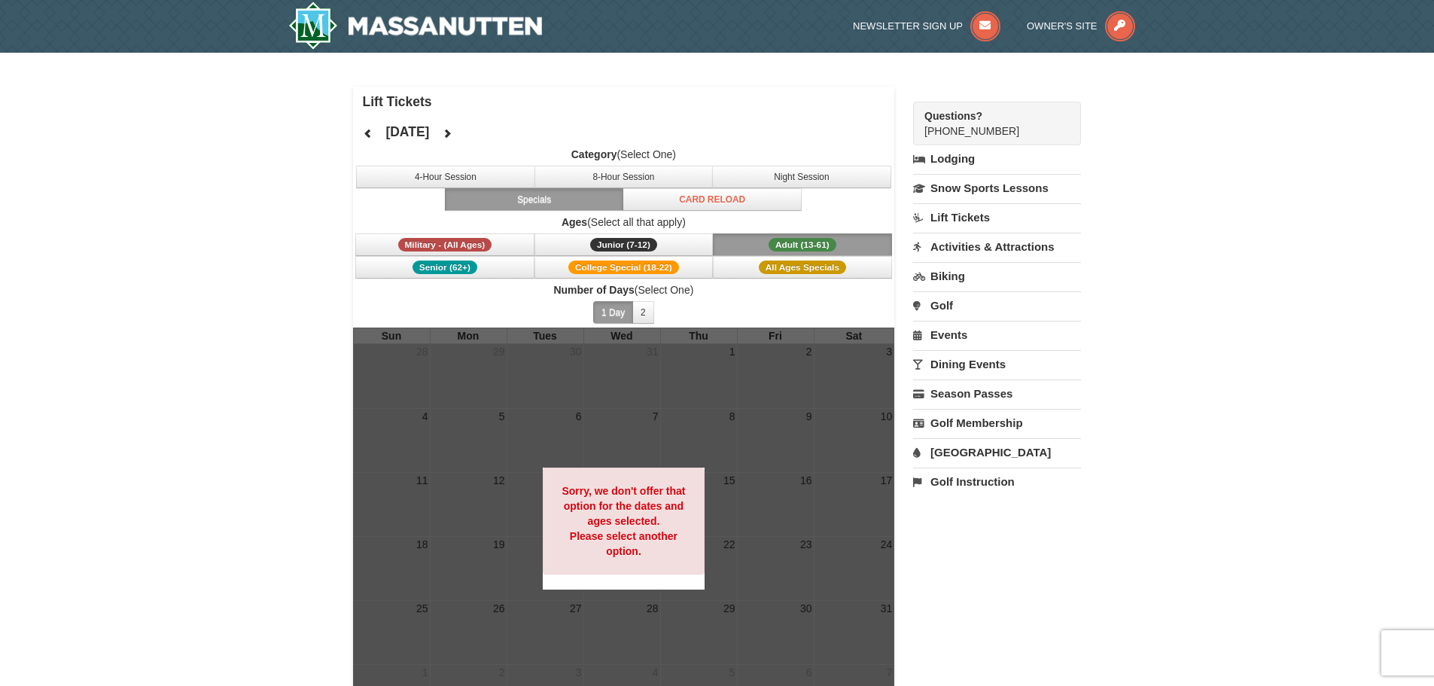
click at [1293, 265] on div "× Lift Tickets [DATE] Category (Select One) 4-Hour Session 8-Hour Session Night…" at bounding box center [717, 410] width 1434 height 715
click at [956, 251] on link "Activities & Attractions" at bounding box center [997, 247] width 168 height 28
